Goal: Task Accomplishment & Management: Manage account settings

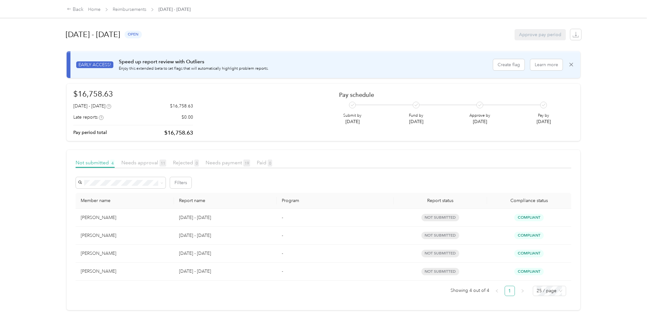
click at [135, 163] on span "Needs approval 11" at bounding box center [143, 163] width 45 height 6
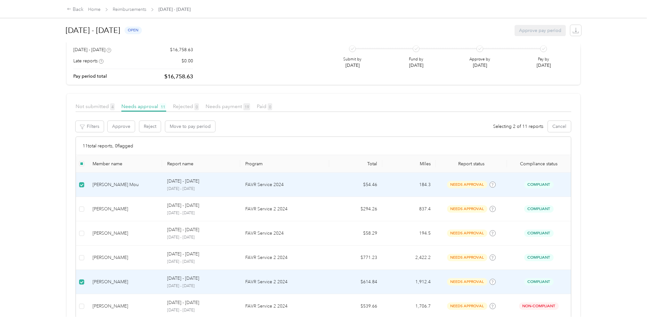
scroll to position [54, 0]
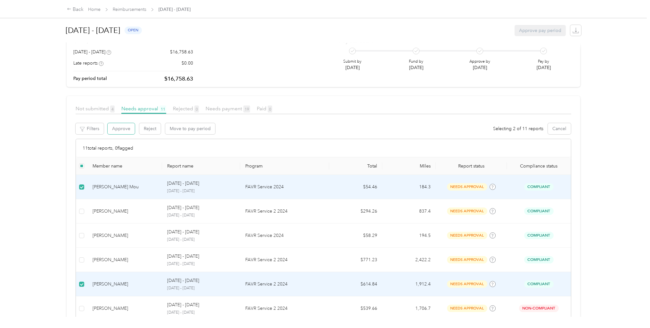
click at [121, 130] on button "Approve" at bounding box center [121, 128] width 27 height 11
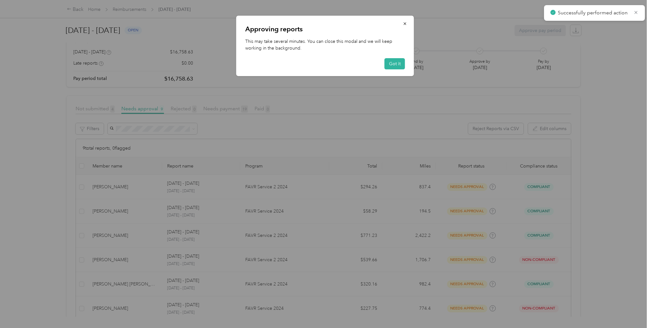
click at [391, 62] on button "Got it" at bounding box center [394, 63] width 20 height 11
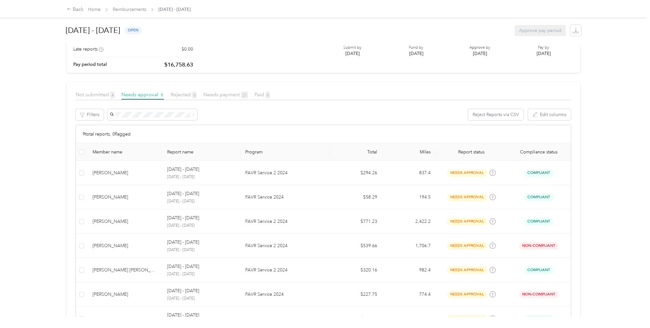
scroll to position [37, 0]
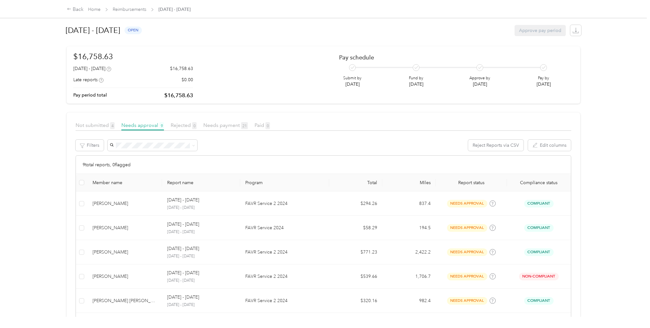
click at [88, 127] on span "Not submitted 4" at bounding box center [95, 125] width 39 height 6
